Goal: Task Accomplishment & Management: Complete application form

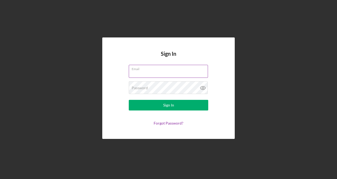
click at [177, 73] on input "Email" at bounding box center [168, 71] width 79 height 13
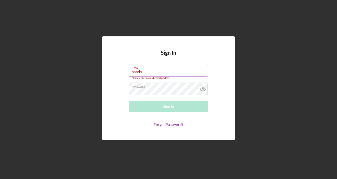
click at [142, 71] on input "hands" at bounding box center [168, 70] width 79 height 13
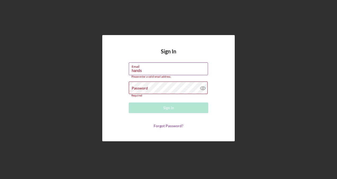
type input "[EMAIL_ADDRESS][DOMAIN_NAME]"
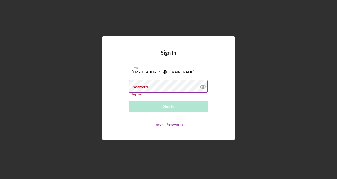
click at [153, 83] on div "Password Required" at bounding box center [169, 88] width 80 height 16
drag, startPoint x: 153, startPoint y: 83, endPoint x: 148, endPoint y: 85, distance: 5.0
click at [148, 85] on div "Password Required" at bounding box center [169, 88] width 80 height 16
click at [202, 85] on icon at bounding box center [202, 86] width 5 height 3
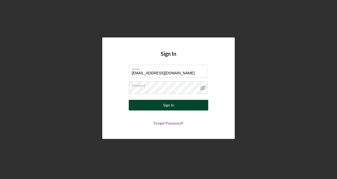
click at [149, 104] on button "Sign In" at bounding box center [169, 105] width 80 height 11
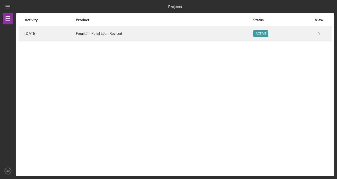
click at [32, 36] on div "[DATE]" at bounding box center [50, 33] width 51 height 13
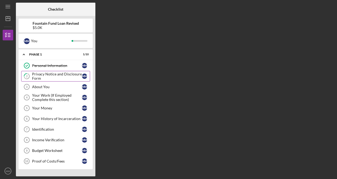
click at [62, 74] on div "Privacy Notice and Disclosure Form" at bounding box center [57, 76] width 50 height 8
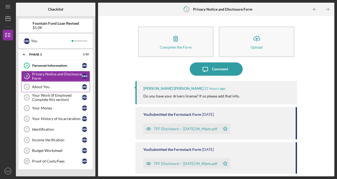
click at [54, 87] on div "About You" at bounding box center [57, 87] width 50 height 4
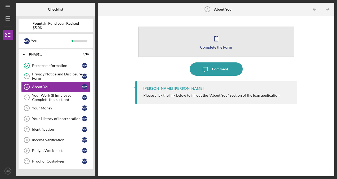
click at [176, 45] on button "Complete the Form Form" at bounding box center [216, 42] width 156 height 30
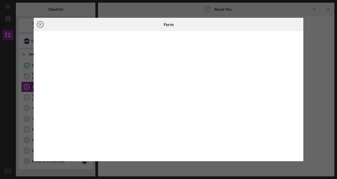
click at [38, 23] on icon "Icon/Close" at bounding box center [40, 24] width 13 height 13
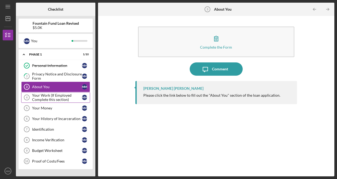
click at [55, 96] on div "Your Work (If Employed Complete this section)" at bounding box center [57, 97] width 50 height 8
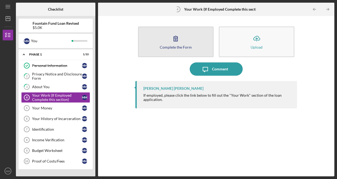
click at [177, 42] on icon "button" at bounding box center [175, 38] width 13 height 13
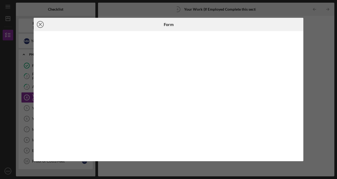
click at [41, 26] on icon "Icon/Close" at bounding box center [40, 24] width 13 height 13
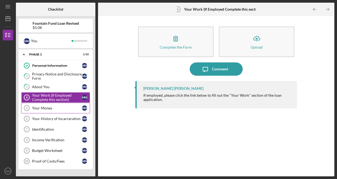
click at [51, 107] on div "Your Money" at bounding box center [57, 108] width 50 height 4
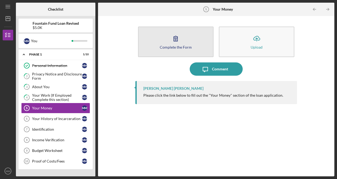
click at [165, 47] on div "Complete the Form" at bounding box center [176, 47] width 32 height 4
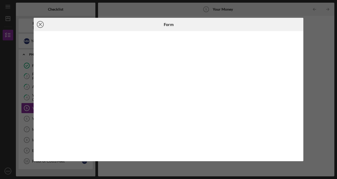
click at [41, 24] on line at bounding box center [40, 24] width 3 height 3
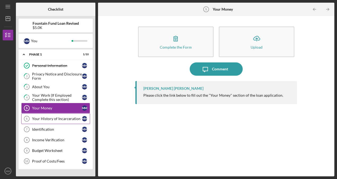
click at [55, 117] on div "Your History of Incarceration" at bounding box center [57, 118] width 50 height 4
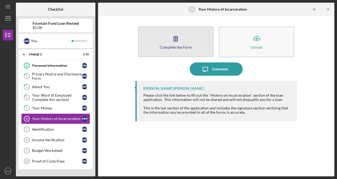
click at [159, 47] on button "Complete the Form Form" at bounding box center [176, 42] width 76 height 30
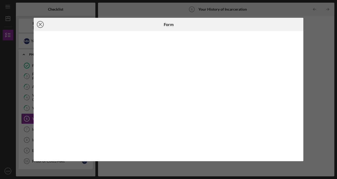
click at [38, 27] on circle at bounding box center [40, 24] width 6 height 6
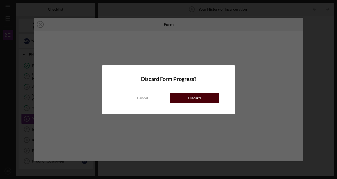
click at [192, 95] on div "Discard" at bounding box center [194, 98] width 13 height 11
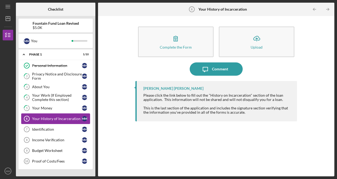
click at [44, 118] on div "Your History of Incarceration" at bounding box center [57, 118] width 50 height 4
click at [47, 118] on div "Your History of Incarceration" at bounding box center [57, 118] width 50 height 4
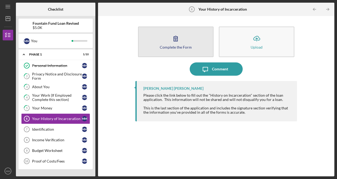
click at [165, 43] on button "Complete the Form Form" at bounding box center [176, 42] width 76 height 30
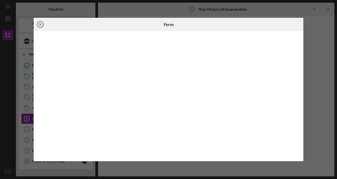
click at [40, 26] on icon "Icon/Close" at bounding box center [40, 24] width 13 height 13
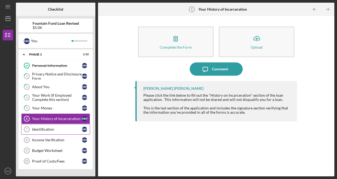
click at [48, 125] on link "Identification 7 Identification M M" at bounding box center [55, 129] width 69 height 11
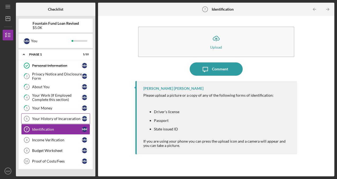
click at [42, 116] on div "Your History of Incarceration" at bounding box center [57, 118] width 50 height 4
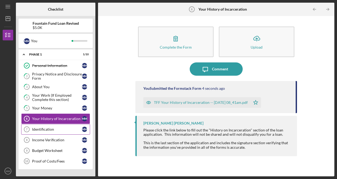
click at [51, 129] on div "Identification" at bounding box center [57, 129] width 50 height 4
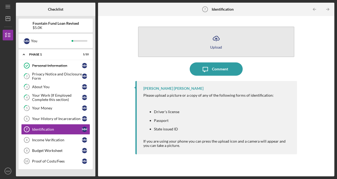
click at [212, 45] on div "Upload" at bounding box center [216, 47] width 12 height 4
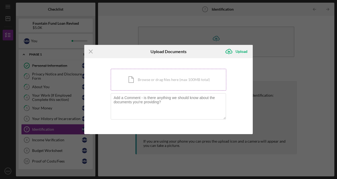
click at [147, 74] on div "Icon/Document Browse or drag files here (max 100MB total) Tap to choose files o…" at bounding box center [169, 80] width 116 height 22
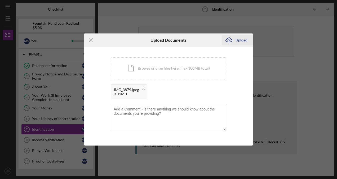
click at [236, 41] on div "Upload" at bounding box center [242, 40] width 12 height 11
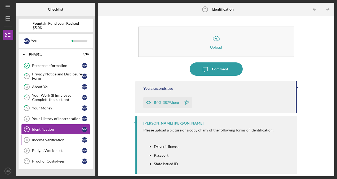
click at [44, 134] on link "Income Verification 8 Income Verification M M" at bounding box center [55, 139] width 69 height 11
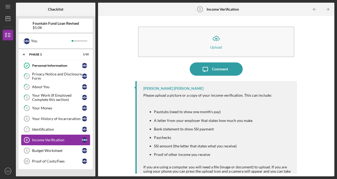
click at [43, 138] on div "Income Verification" at bounding box center [57, 140] width 50 height 4
click at [60, 152] on link "Budget Worksheet 9 Budget Worksheet M M" at bounding box center [55, 150] width 69 height 11
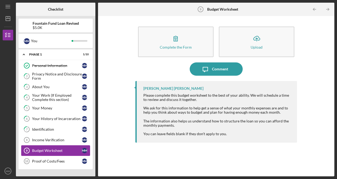
click at [52, 149] on div "Budget Worksheet" at bounding box center [57, 150] width 50 height 4
click at [54, 138] on div "Income Verification" at bounding box center [57, 140] width 50 height 4
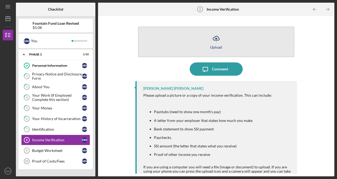
click at [201, 37] on button "Icon/Upload Upload" at bounding box center [216, 42] width 156 height 30
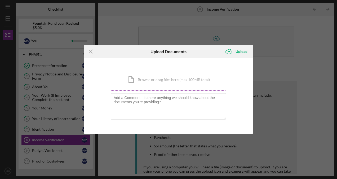
click at [149, 81] on div "Icon/Document Browse or drag files here (max 100MB total) Tap to choose files o…" at bounding box center [169, 80] width 116 height 22
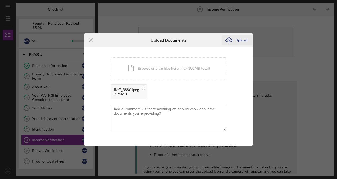
click at [238, 41] on div "Upload" at bounding box center [242, 40] width 12 height 11
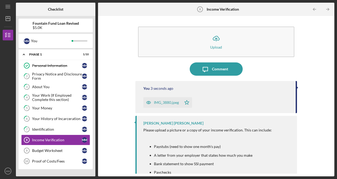
click at [166, 103] on div "IMG_3880.jpeg" at bounding box center [166, 102] width 25 height 4
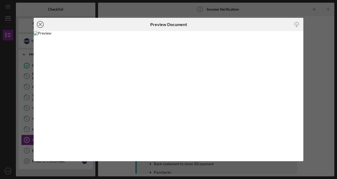
click at [38, 28] on icon "Icon/Close" at bounding box center [40, 24] width 13 height 13
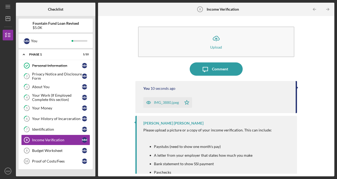
click at [186, 100] on icon "Icon/Star" at bounding box center [187, 102] width 11 height 11
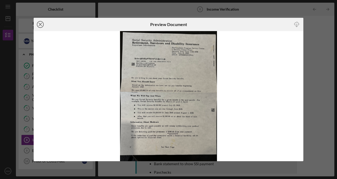
click at [41, 23] on icon "Icon/Close" at bounding box center [40, 24] width 13 height 13
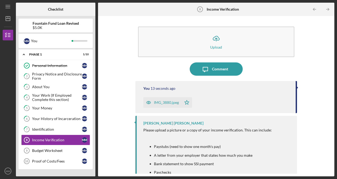
click at [187, 103] on polygon "button" at bounding box center [186, 102] width 5 height 4
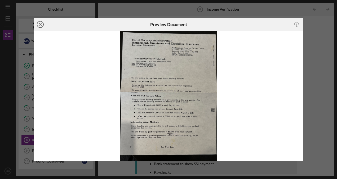
click at [39, 24] on line at bounding box center [40, 24] width 3 height 3
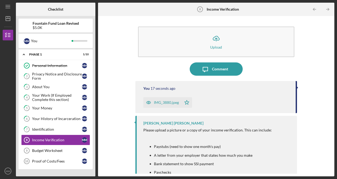
click at [186, 100] on polygon "button" at bounding box center [186, 102] width 5 height 4
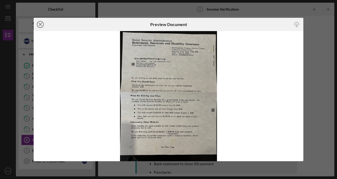
click at [41, 22] on icon "Icon/Close" at bounding box center [40, 24] width 13 height 13
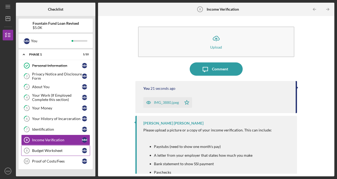
click at [53, 148] on div "Budget Worksheet" at bounding box center [57, 150] width 50 height 4
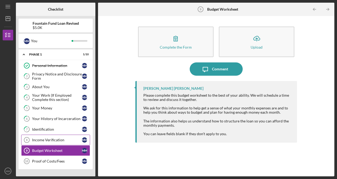
click at [55, 143] on link "Income Verification 8 Income Verification M M" at bounding box center [55, 139] width 69 height 11
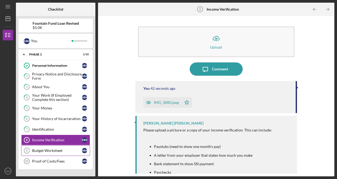
click at [64, 152] on link "Budget Worksheet 9 Budget Worksheet M M" at bounding box center [55, 150] width 69 height 11
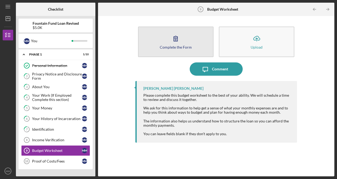
click at [161, 46] on div "Complete the Form" at bounding box center [176, 47] width 32 height 4
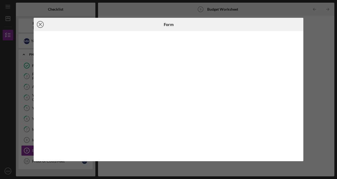
click at [42, 24] on icon "Icon/Close" at bounding box center [40, 24] width 13 height 13
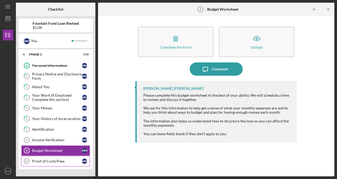
click at [50, 159] on div "Proof of Costs/Fees" at bounding box center [57, 161] width 50 height 4
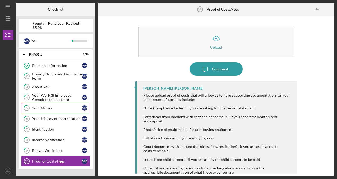
click at [48, 109] on div "Your Money" at bounding box center [57, 108] width 50 height 4
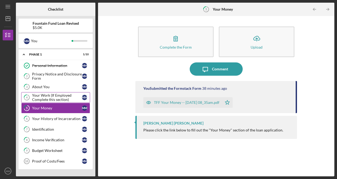
click at [51, 96] on div "Your Work (If Employed Complete this section)" at bounding box center [57, 97] width 50 height 8
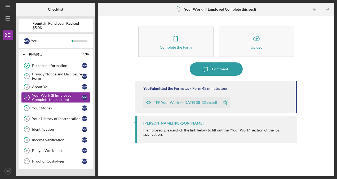
click at [183, 106] on div "TFF Your Work -- [DATE] 08_32am.pdf" at bounding box center [181, 102] width 77 height 11
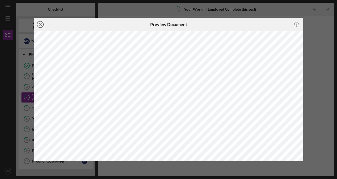
click at [40, 23] on icon "Icon/Close" at bounding box center [40, 24] width 13 height 13
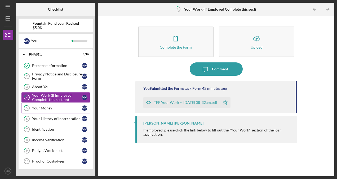
click at [42, 104] on link "5 Your Money M M" at bounding box center [55, 108] width 69 height 11
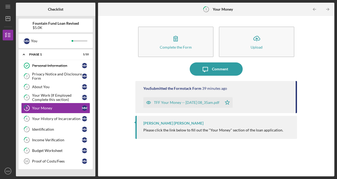
click at [174, 100] on div "TFF Your Money -- [DATE] 08_35am.pdf" at bounding box center [186, 102] width 65 height 4
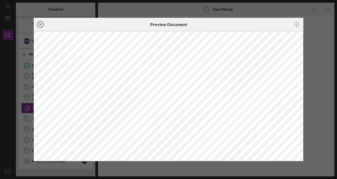
click at [41, 25] on line at bounding box center [40, 24] width 3 height 3
